Goal: Task Accomplishment & Management: Use online tool/utility

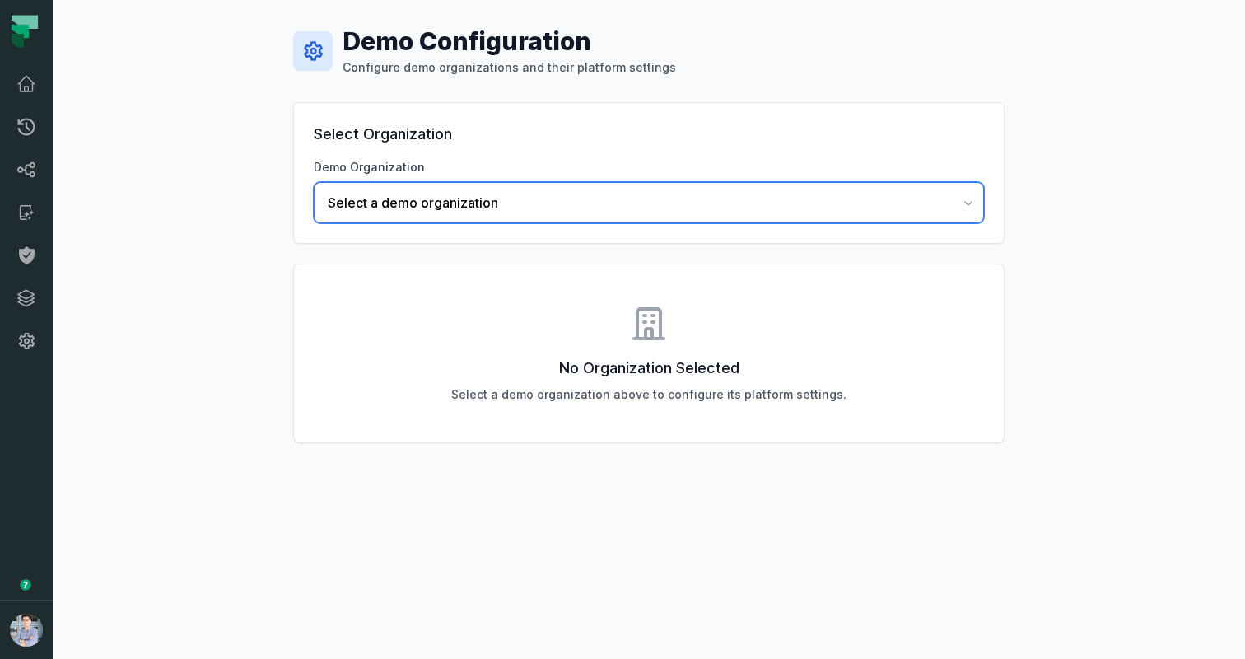
click at [478, 208] on span "Select a demo organization" at bounding box center [639, 203] width 622 height 20
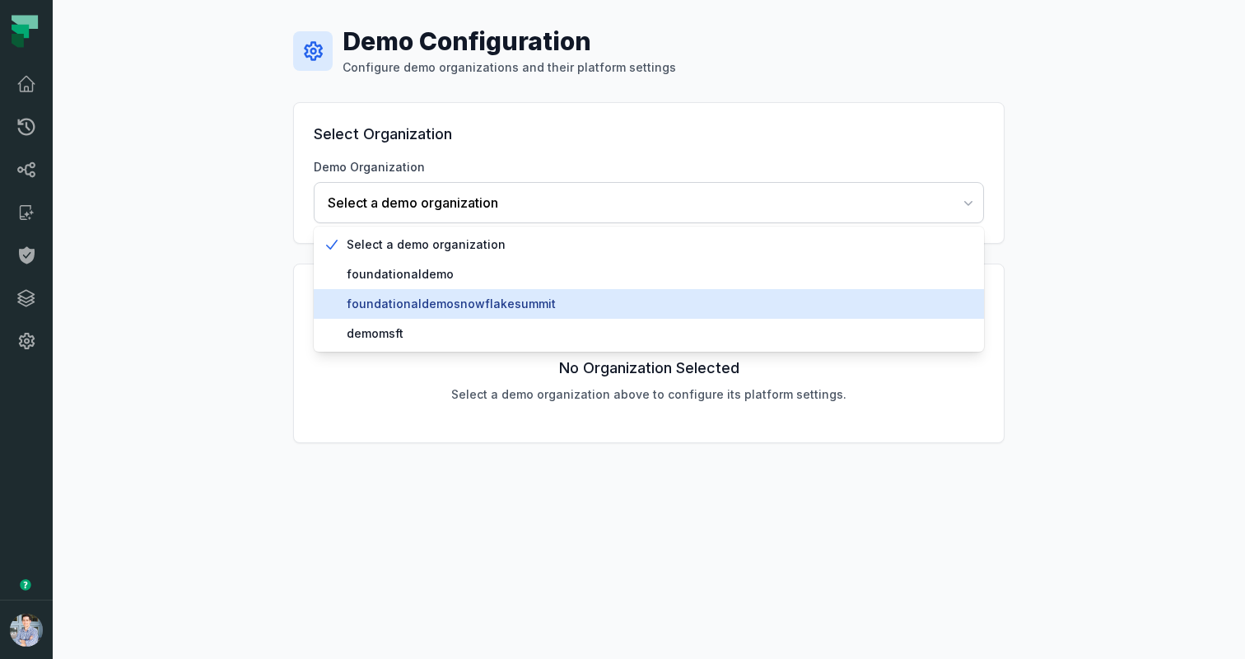
click at [473, 307] on span "foundationaldemosnowflakesummit" at bounding box center [659, 304] width 624 height 16
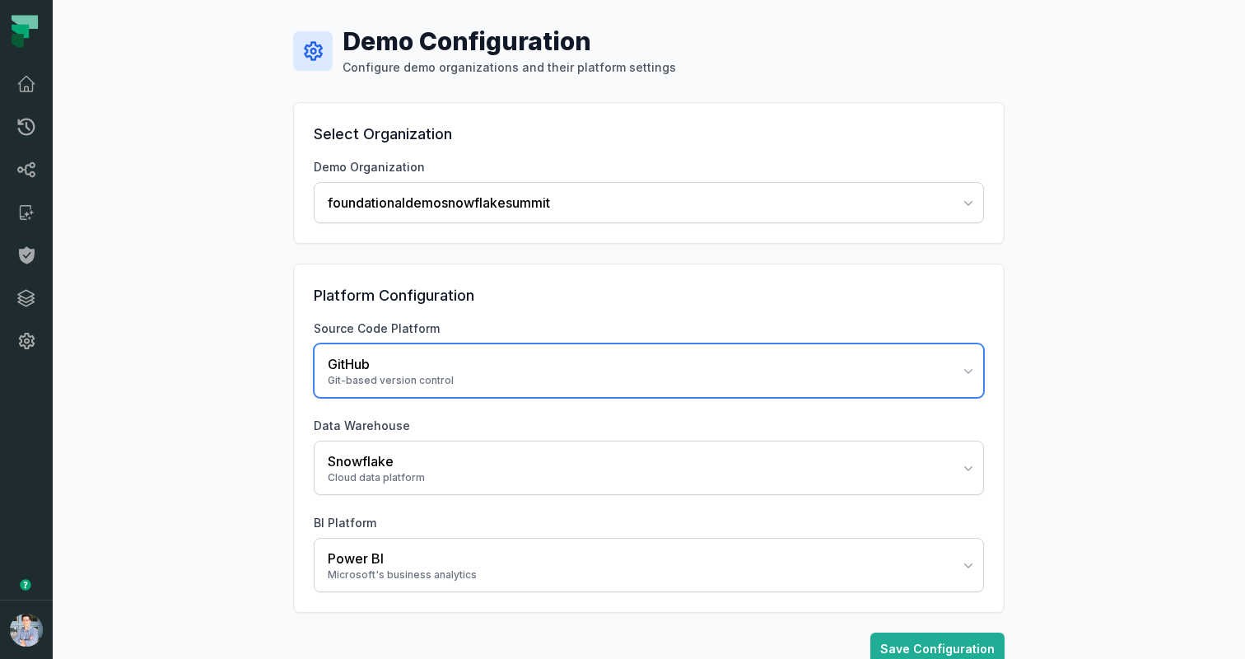
click at [405, 370] on div "GitHub" at bounding box center [639, 364] width 622 height 20
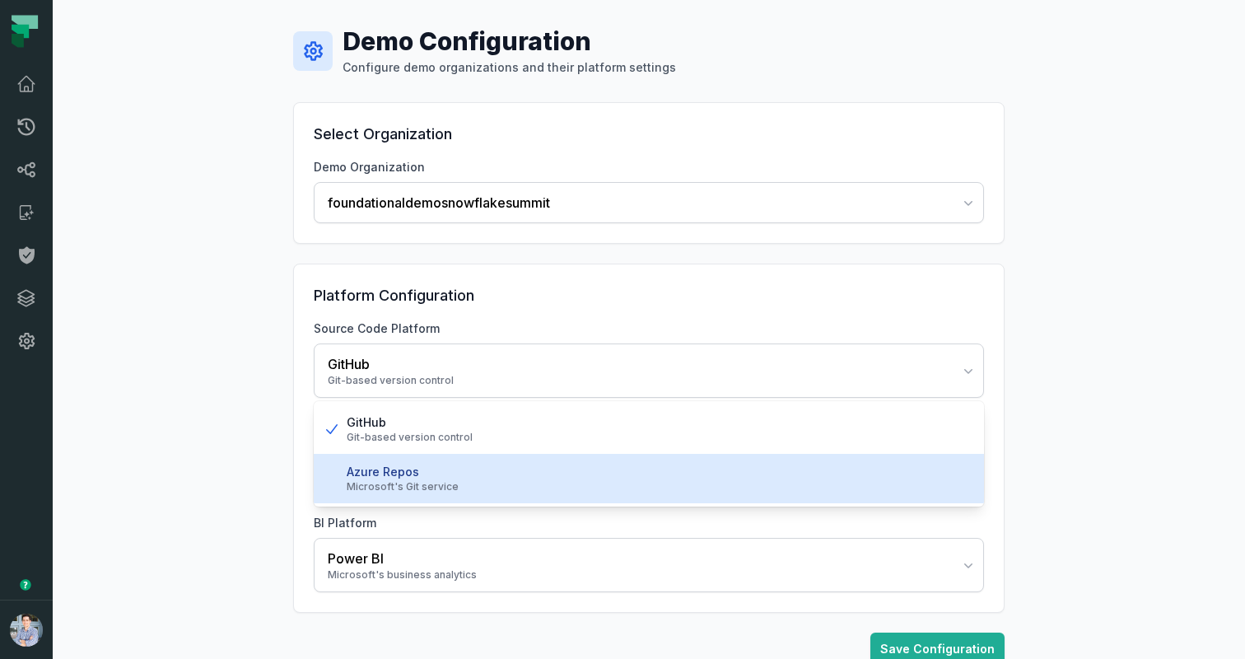
click at [365, 470] on div "Azure Repos" at bounding box center [659, 472] width 624 height 16
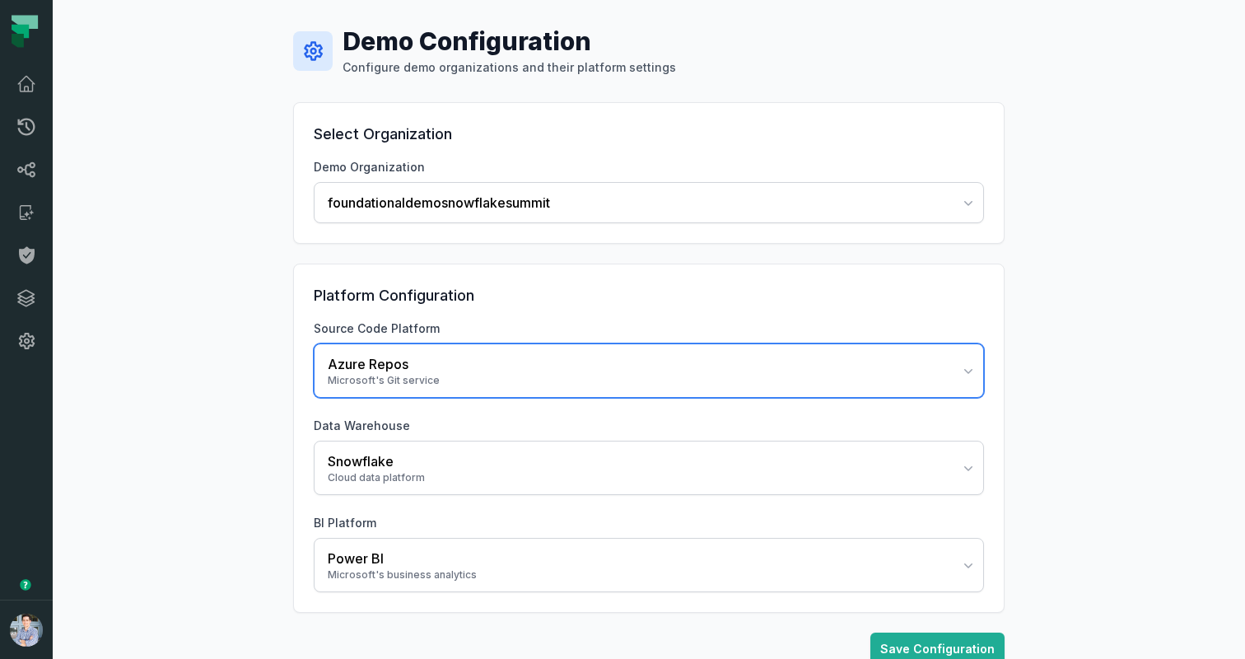
click at [391, 396] on button "Azure Repos Microsoft's Git service" at bounding box center [649, 370] width 670 height 54
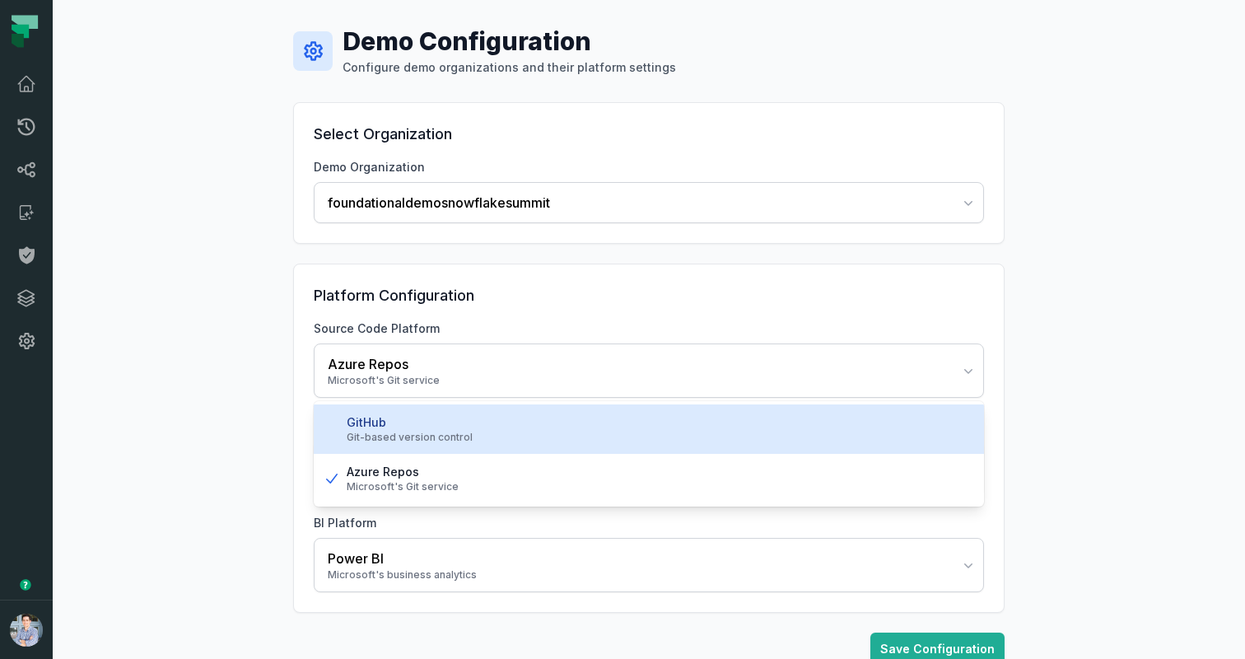
click at [390, 430] on div "GitHub" at bounding box center [659, 422] width 624 height 16
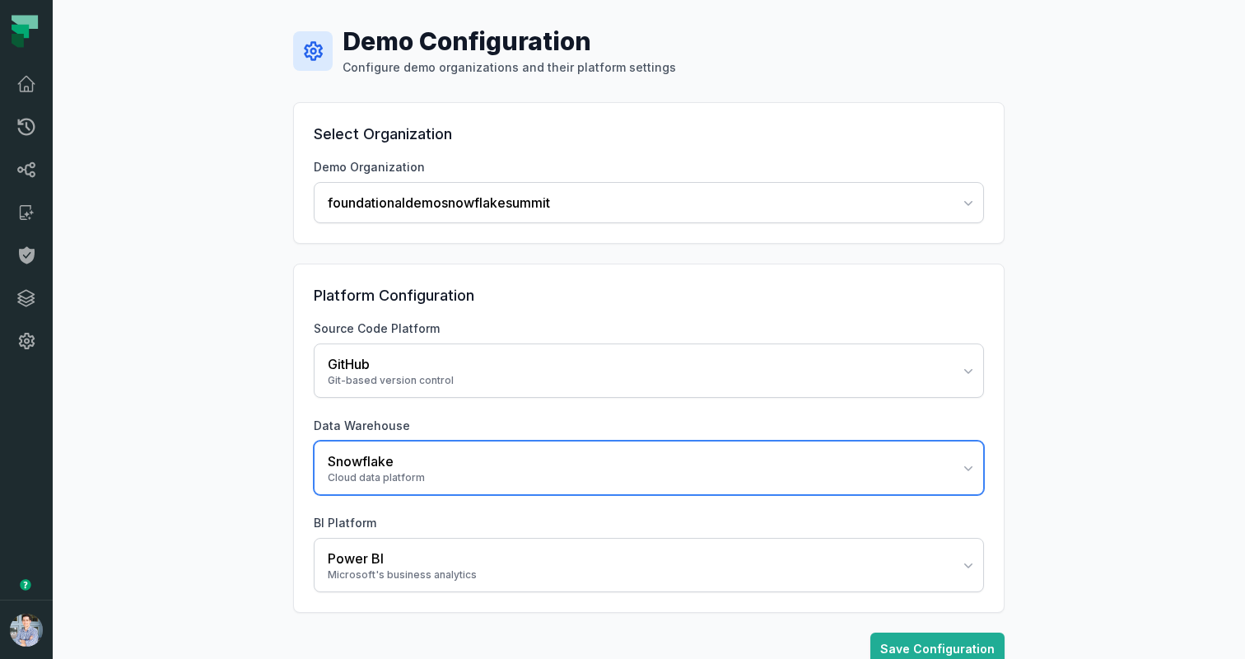
click at [380, 479] on div "Cloud data platform" at bounding box center [639, 477] width 622 height 13
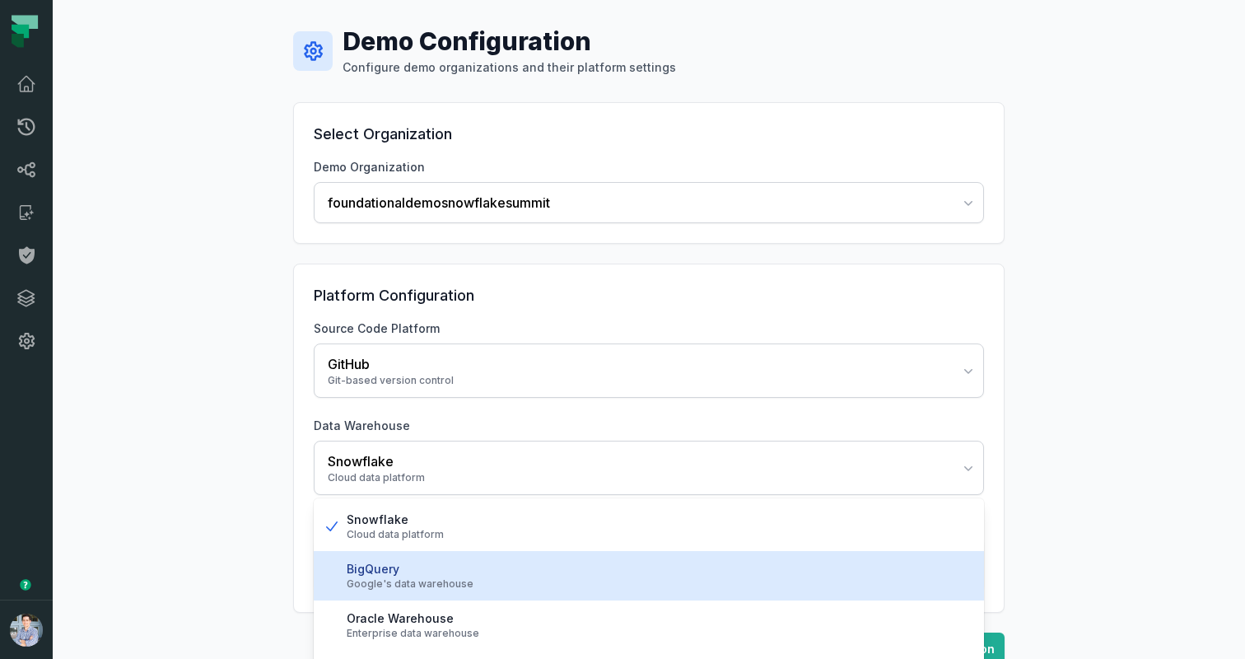
click at [354, 586] on div "Google's data warehouse" at bounding box center [659, 583] width 624 height 13
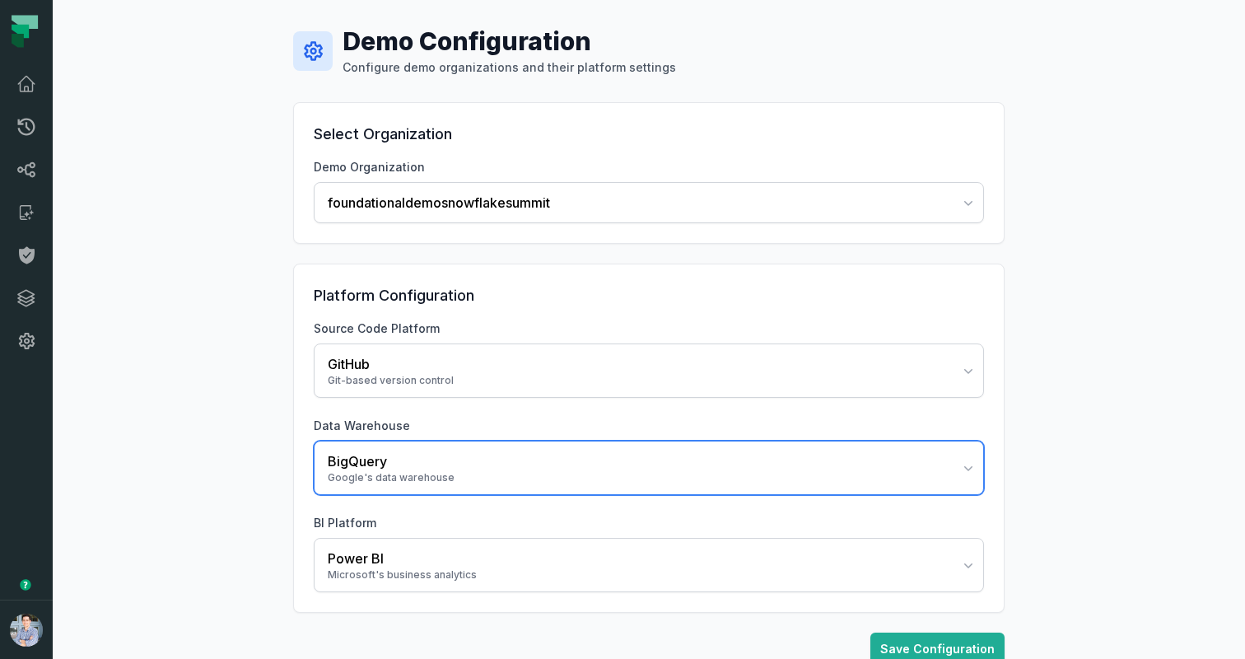
click at [393, 488] on button "BigQuery Google's data warehouse" at bounding box center [649, 468] width 670 height 54
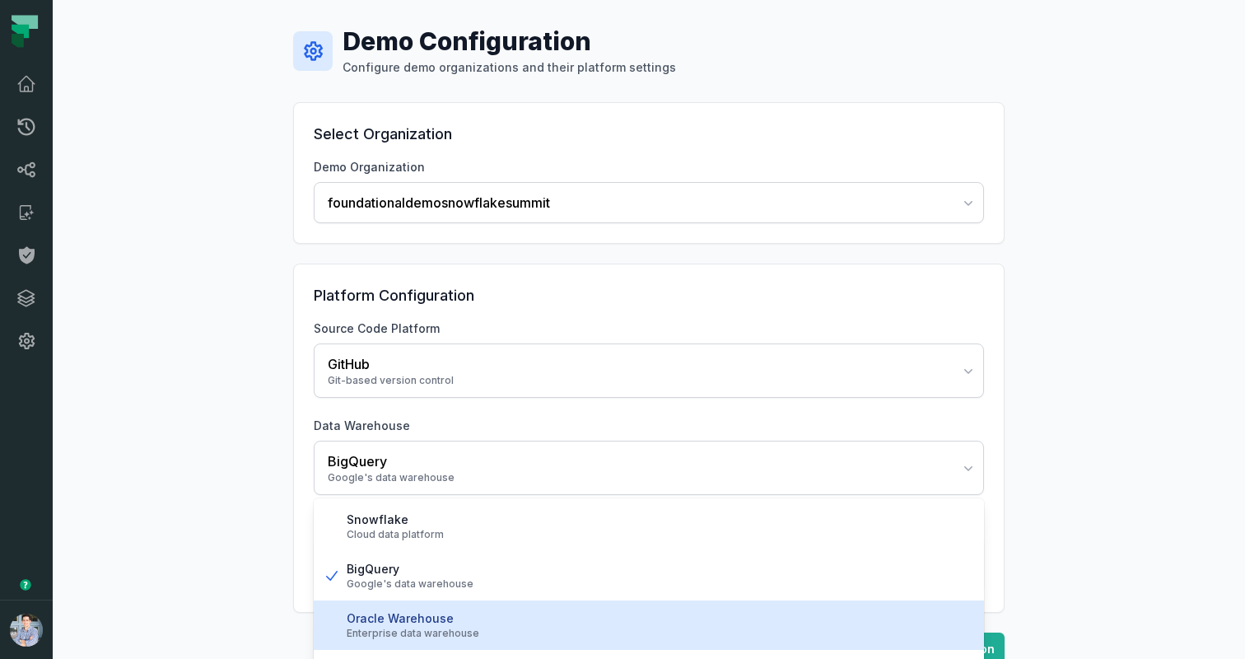
click at [375, 615] on div "Oracle Warehouse" at bounding box center [659, 618] width 624 height 16
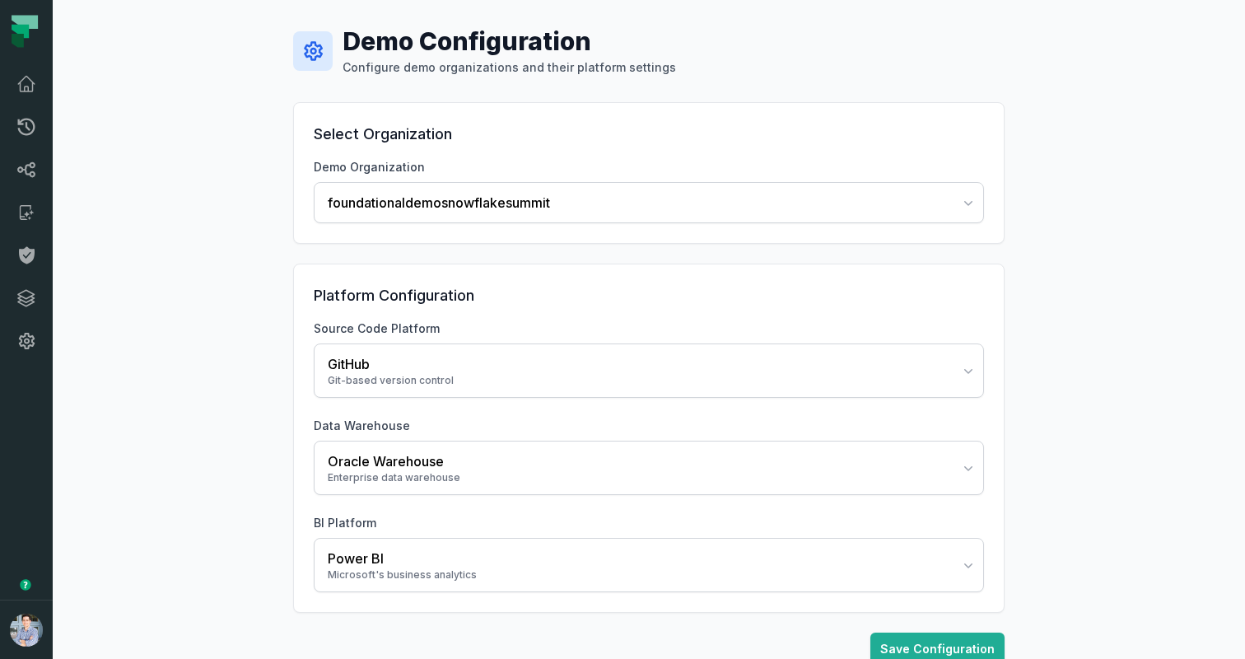
click at [184, 486] on div "Demo Configuration Configure demo organizations and their platform settings Sel…" at bounding box center [649, 346] width 1192 height 692
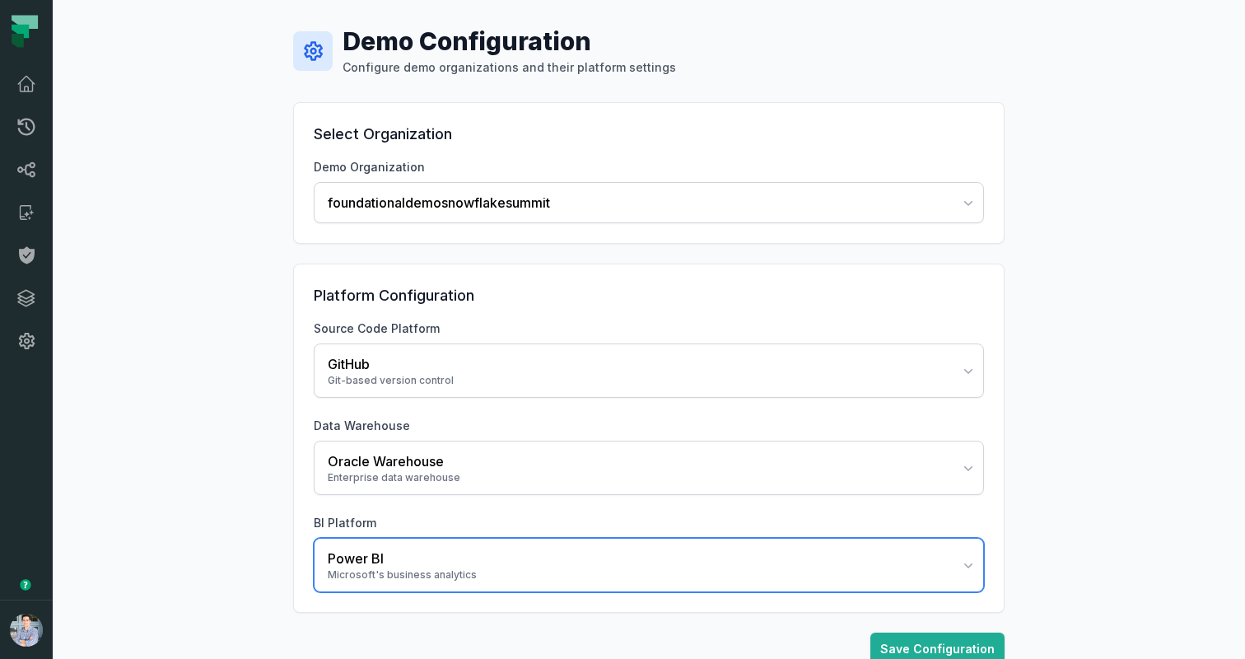
click at [386, 561] on div "Power BI" at bounding box center [639, 558] width 622 height 20
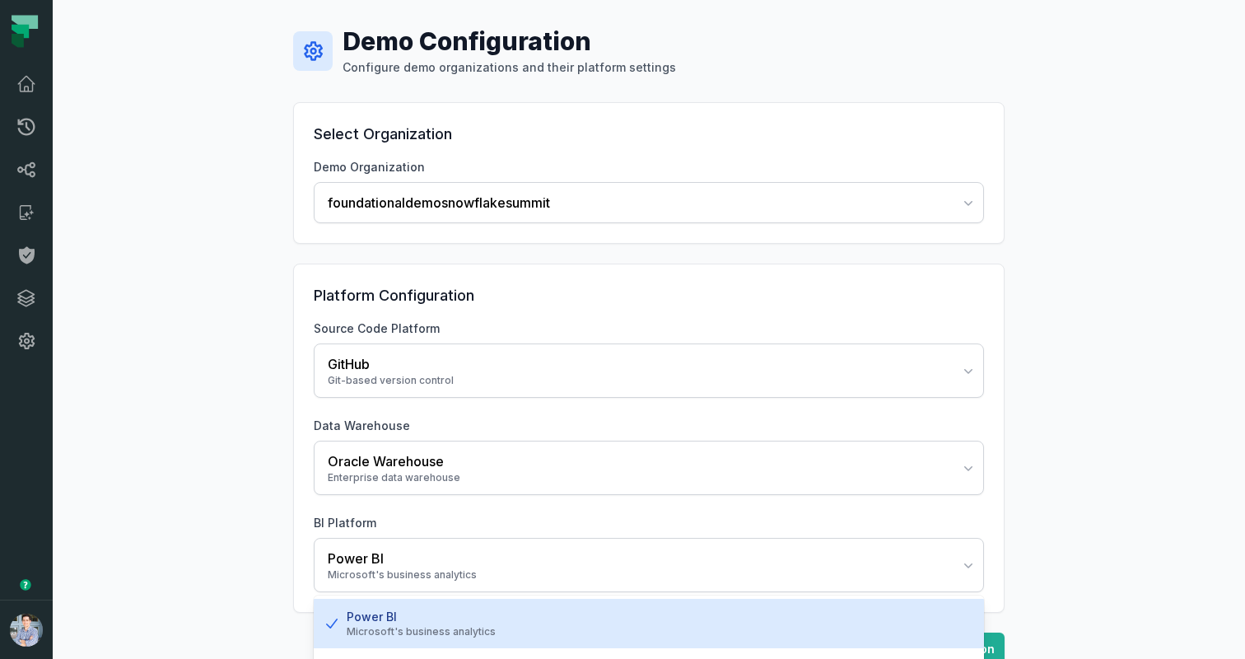
click at [352, 629] on div "Microsoft's business analytics" at bounding box center [659, 631] width 624 height 13
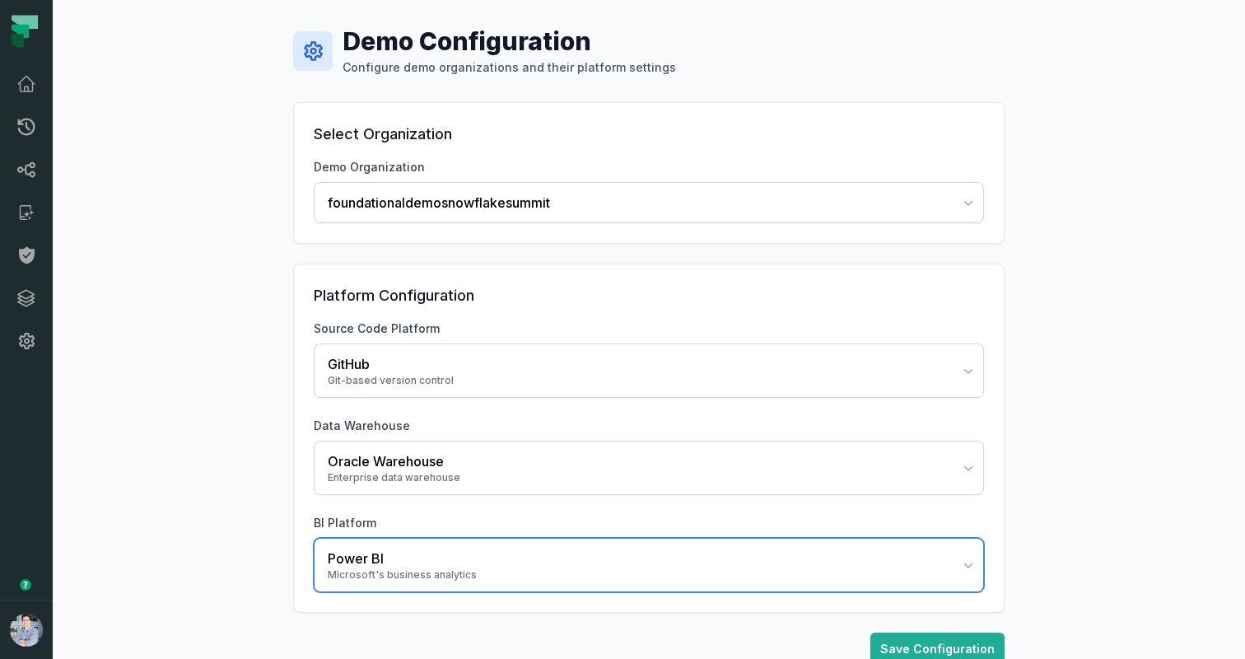
scroll to position [33, 0]
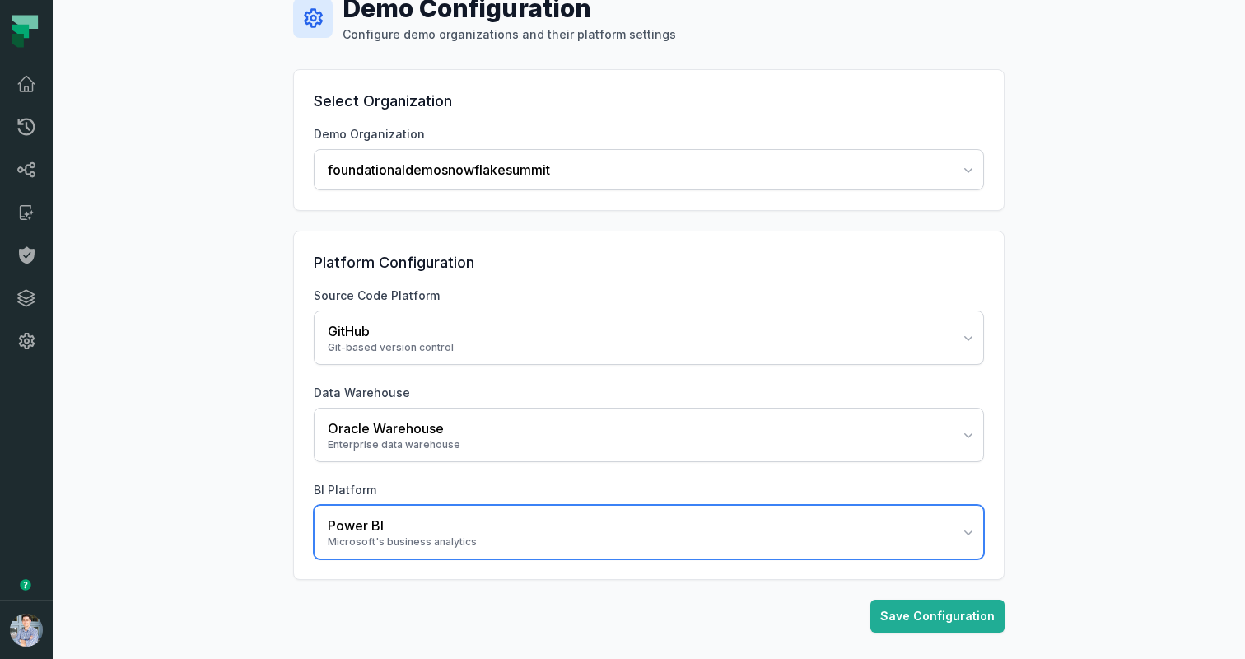
click at [395, 555] on button "Power BI Microsoft's business analytics" at bounding box center [649, 532] width 670 height 54
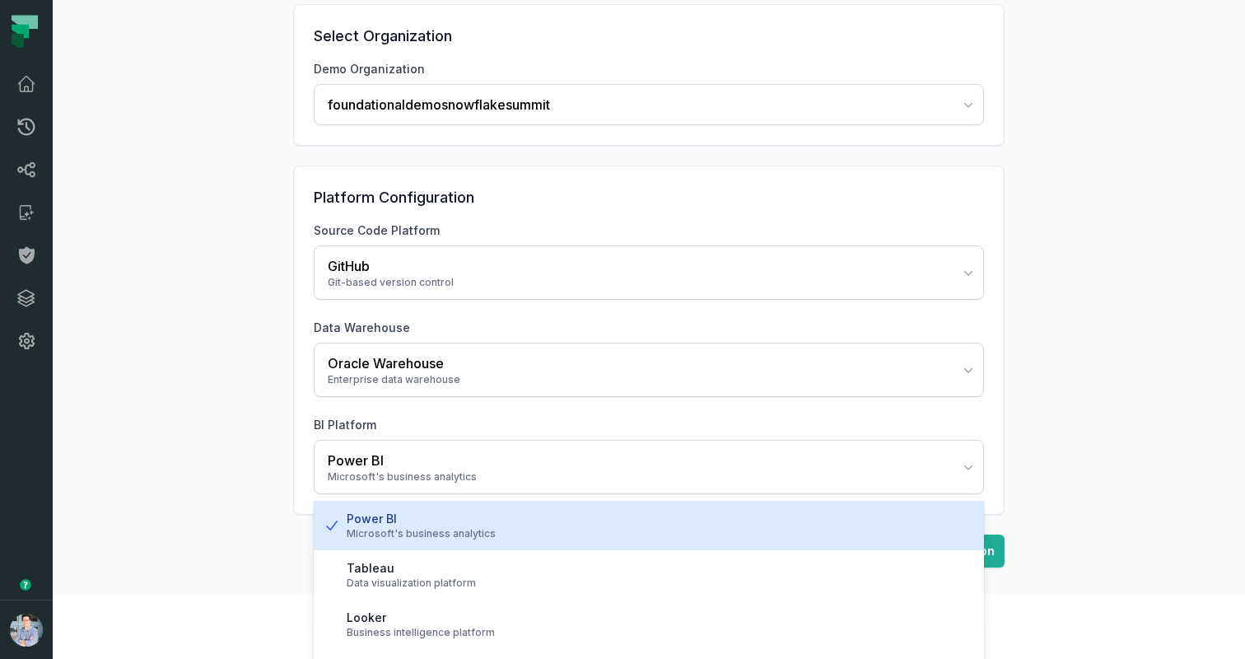
scroll to position [134, 0]
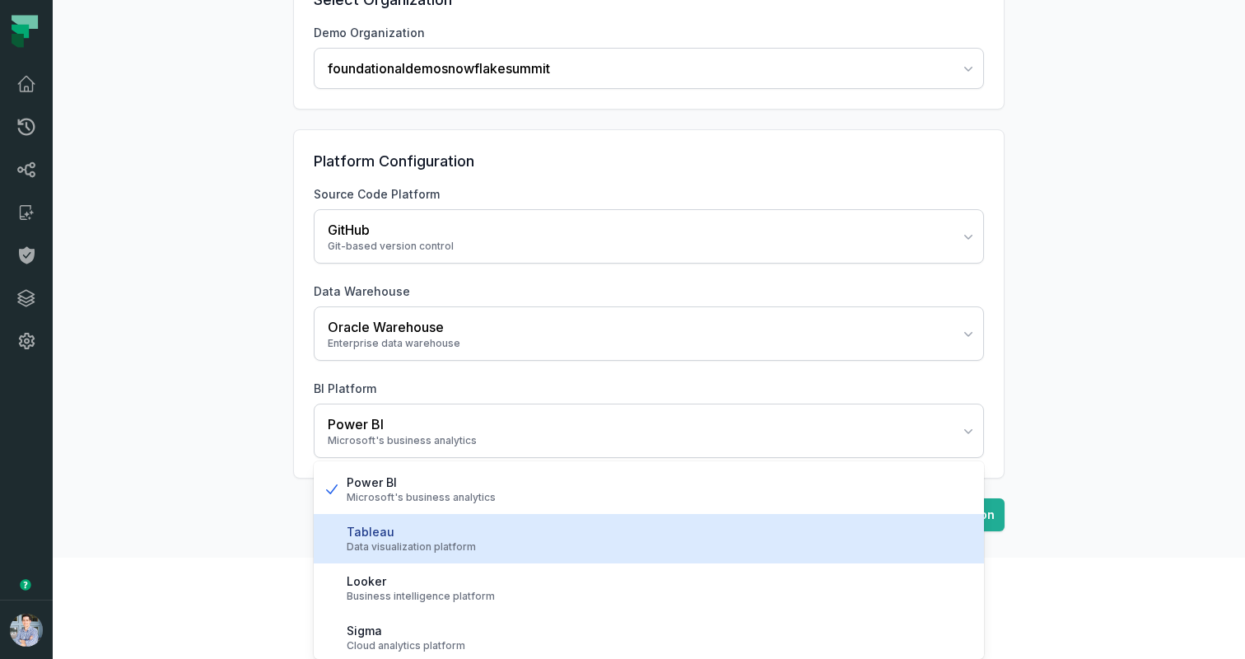
click at [378, 545] on div "Data visualization platform" at bounding box center [659, 546] width 624 height 13
